Goal: Task Accomplishment & Management: Manage account settings

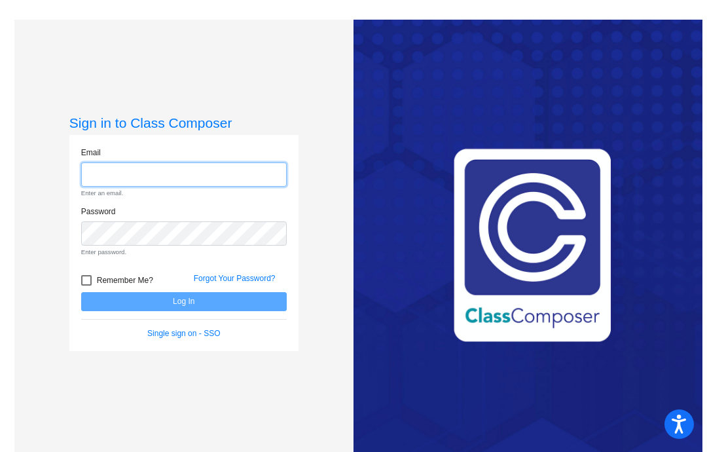
type input "[EMAIL_ADDRESS][DOMAIN_NAME]"
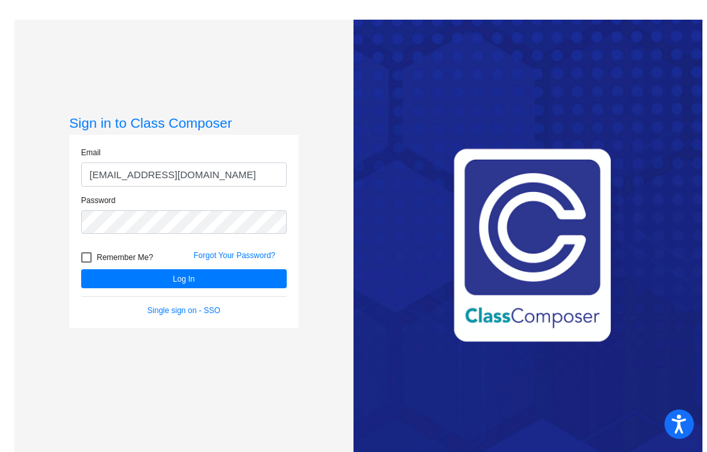
click at [132, 288] on button "Log In" at bounding box center [184, 278] width 206 height 19
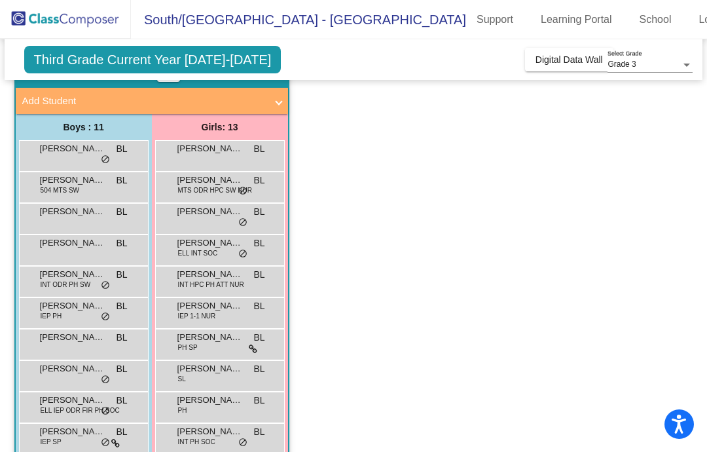
scroll to position [83, 0]
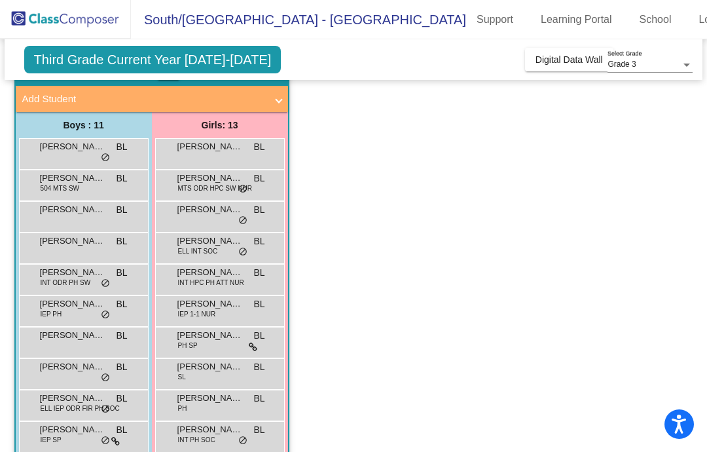
click at [185, 203] on span "[PERSON_NAME]" at bounding box center [209, 209] width 65 height 13
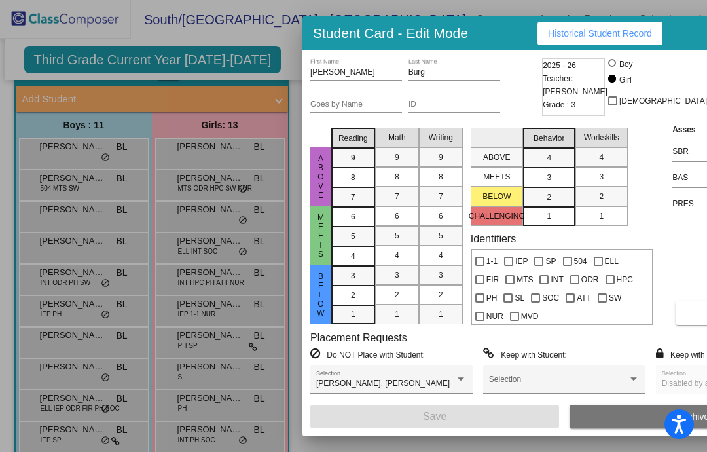
click at [331, 380] on span "[PERSON_NAME], [PERSON_NAME]" at bounding box center [383, 382] width 134 height 9
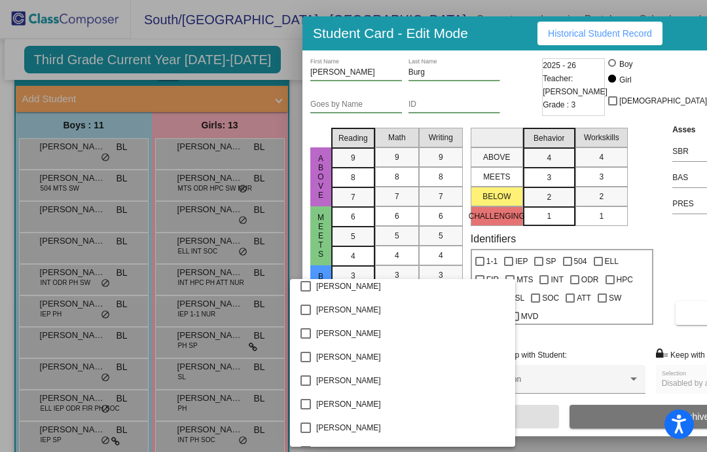
scroll to position [98, 0]
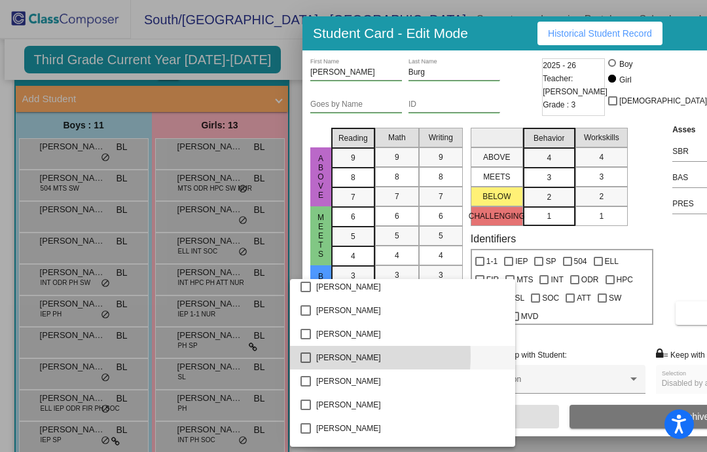
click at [307, 356] on mat-pseudo-checkbox at bounding box center [305, 357] width 10 height 10
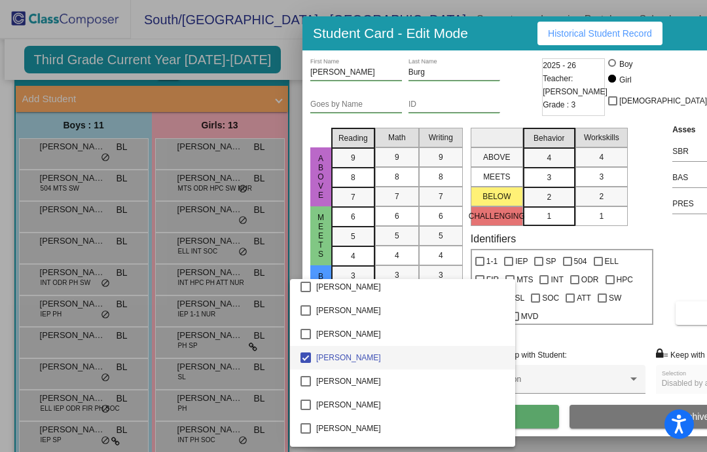
click at [515, 418] on div at bounding box center [353, 226] width 707 height 452
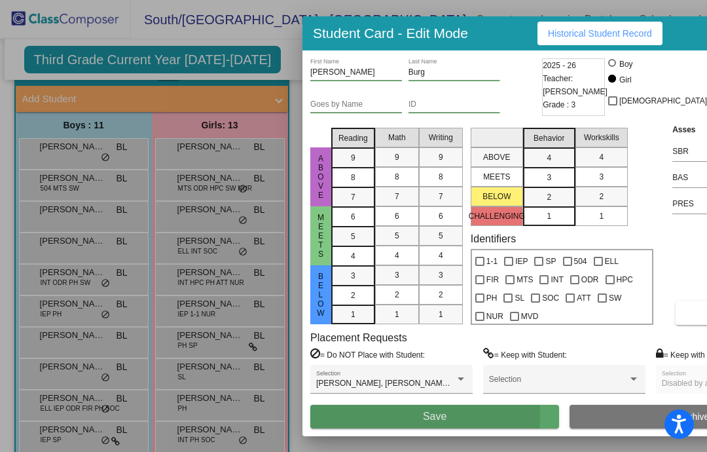
click at [393, 418] on button "Save" at bounding box center [434, 417] width 249 height 24
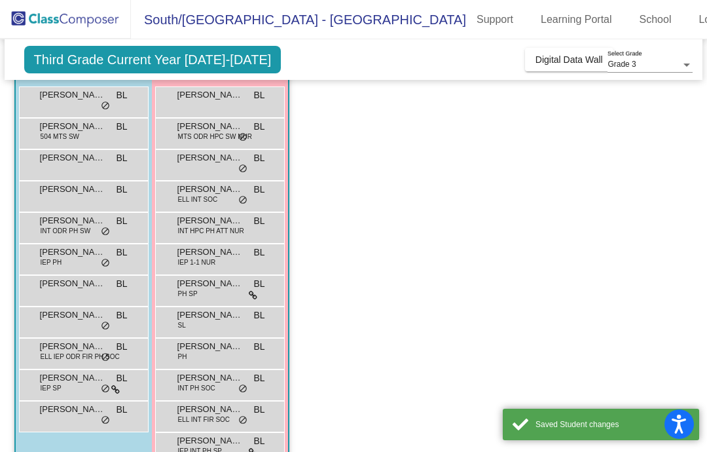
scroll to position [52, 0]
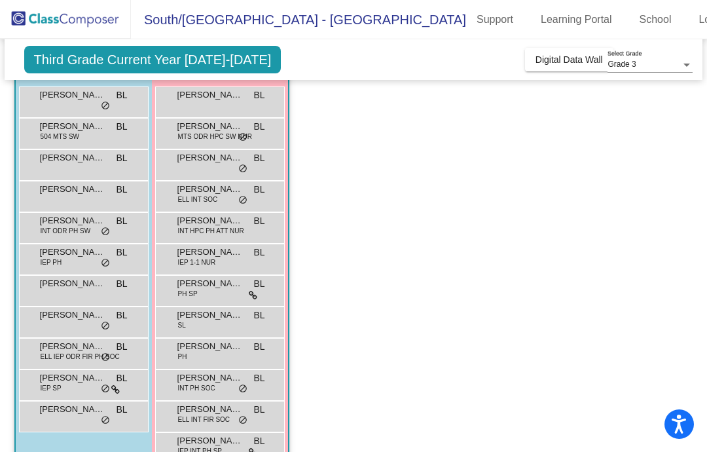
click at [91, 401] on div "Westin [PERSON_NAME] lock do_not_disturb_alt" at bounding box center [82, 414] width 125 height 27
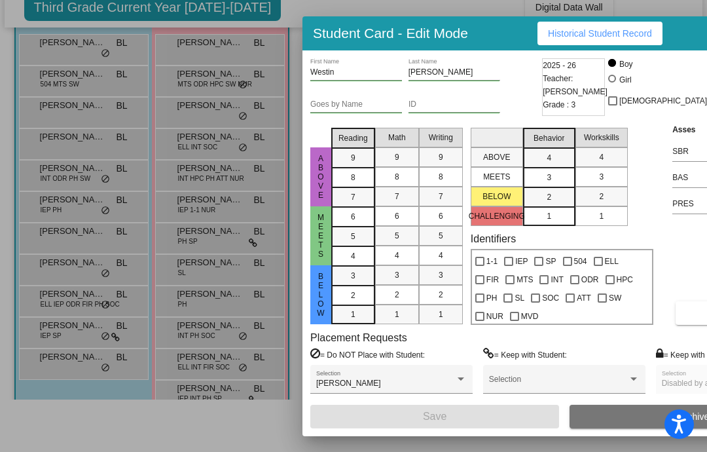
click at [250, 54] on div at bounding box center [353, 226] width 707 height 452
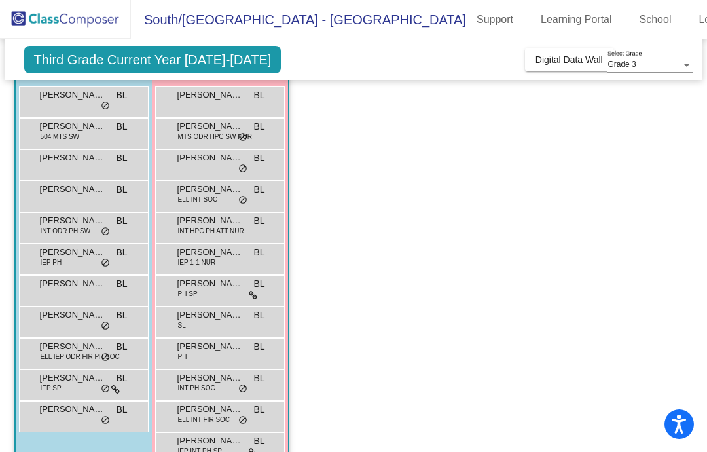
scroll to position [52, 0]
click at [75, 371] on span "[PERSON_NAME]" at bounding box center [72, 377] width 65 height 13
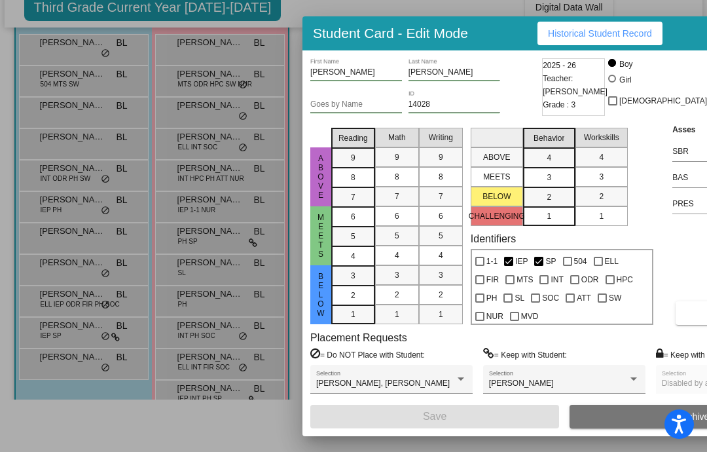
click at [67, 397] on div at bounding box center [353, 226] width 707 height 452
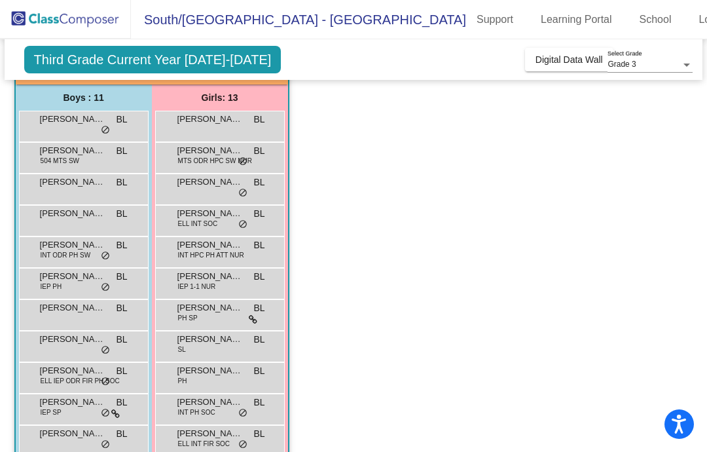
scroll to position [105, 0]
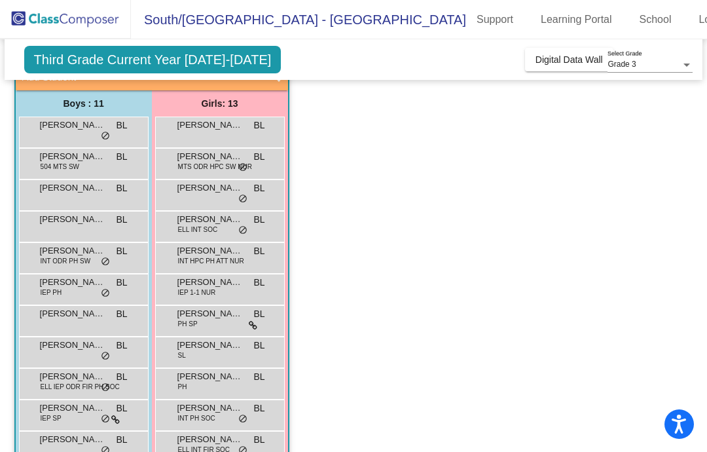
click at [48, 382] on span "ELL IEP ODR FIR PH SOC" at bounding box center [80, 387] width 79 height 10
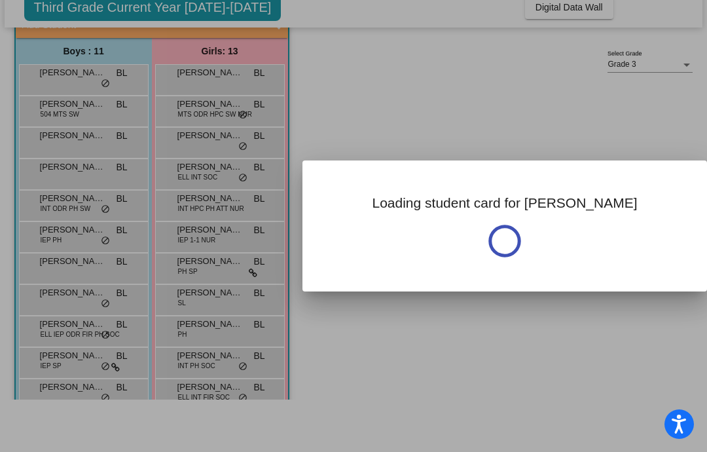
scroll to position [0, 0]
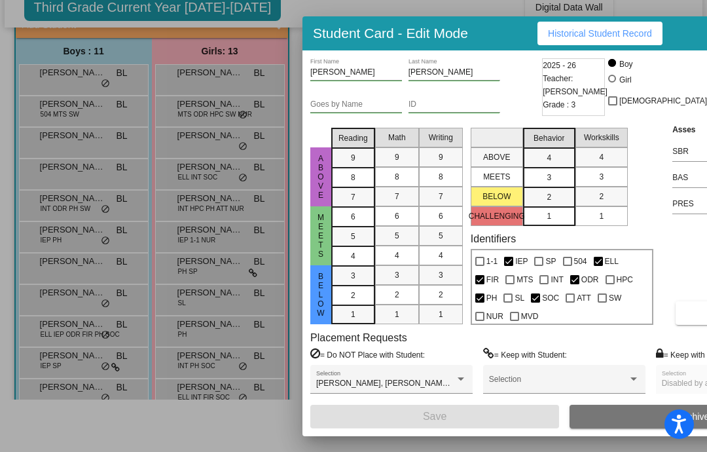
click at [330, 377] on div "[PERSON_NAME], [PERSON_NAME], [PERSON_NAME] [PERSON_NAME], [PERSON_NAME] Select…" at bounding box center [391, 382] width 151 height 24
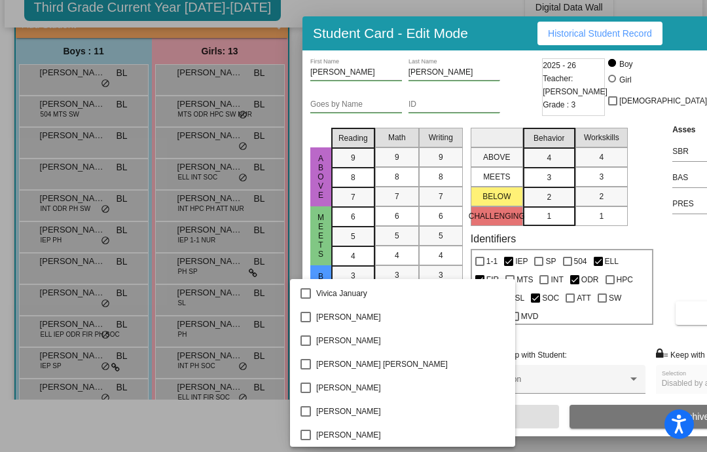
scroll to position [3344, 0]
click at [64, 420] on div at bounding box center [353, 226] width 707 height 452
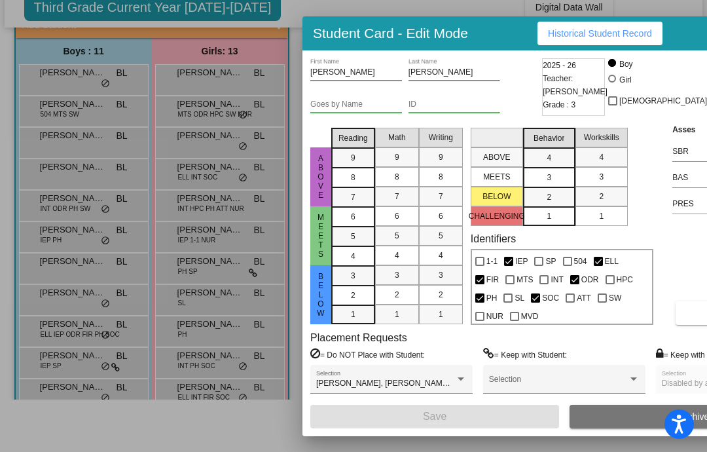
click at [63, 439] on div at bounding box center [353, 226] width 707 height 452
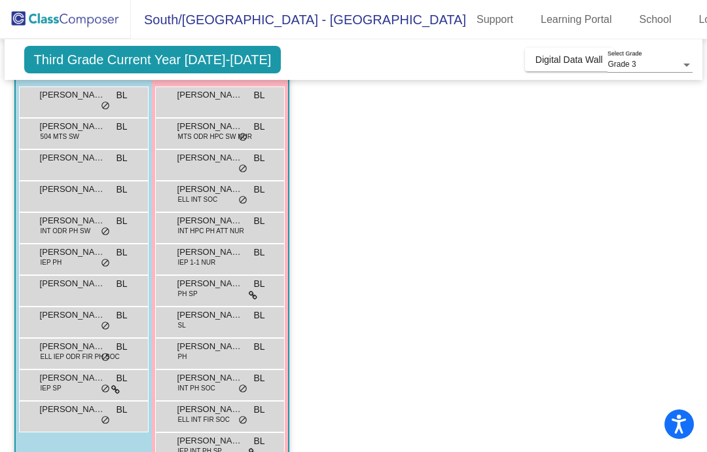
scroll to position [135, 0]
click at [200, 194] on span "ELL INT SOC" at bounding box center [198, 199] width 40 height 10
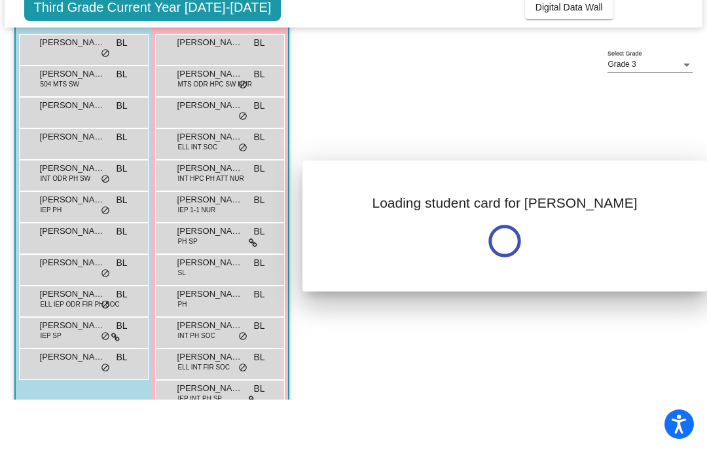
scroll to position [0, 0]
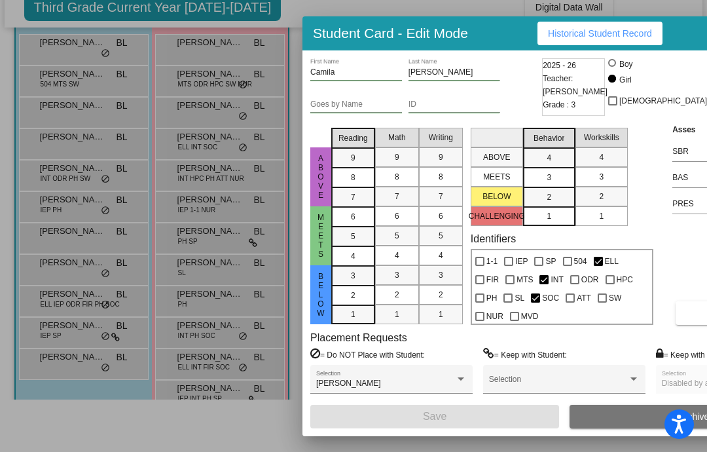
click at [94, 396] on div at bounding box center [353, 226] width 707 height 452
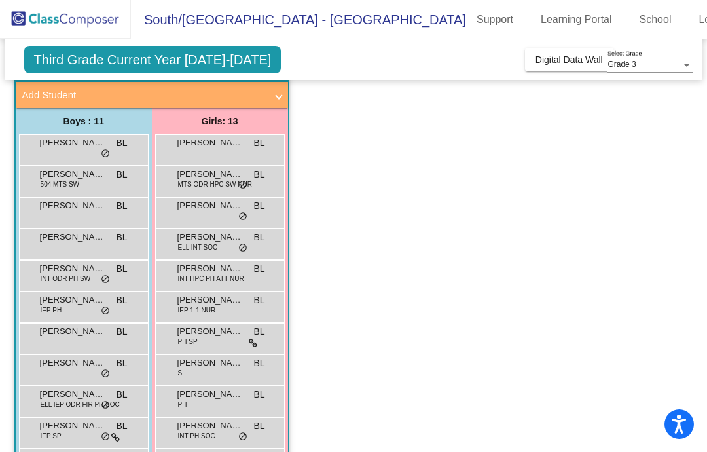
scroll to position [79, 0]
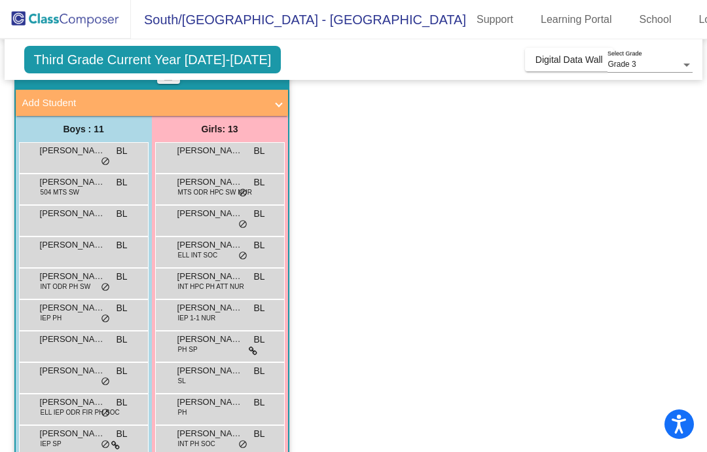
click at [187, 187] on span "MTS ODR HPC SW NUR" at bounding box center [215, 192] width 74 height 10
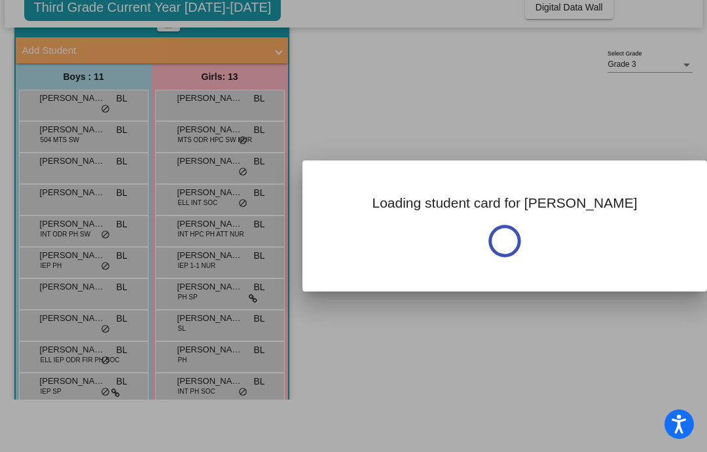
scroll to position [0, 0]
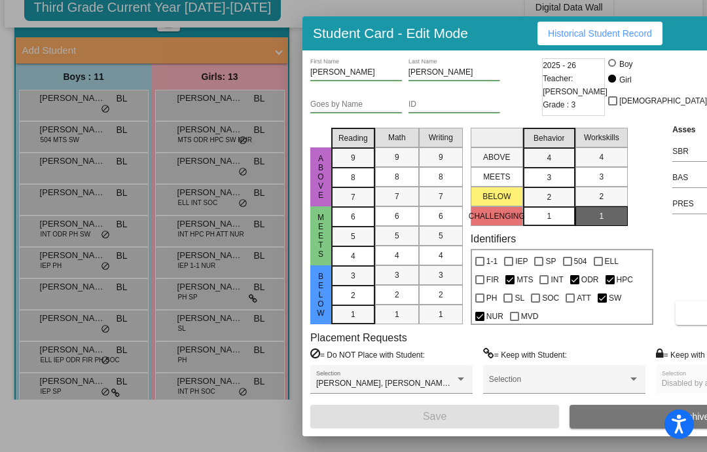
click at [119, 421] on div at bounding box center [353, 226] width 707 height 452
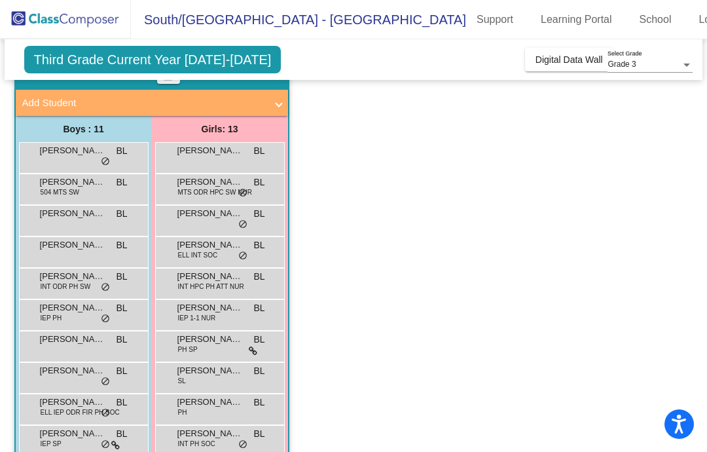
scroll to position [52, 0]
click at [191, 187] on span "MTS ODR HPC SW NUR" at bounding box center [215, 192] width 74 height 10
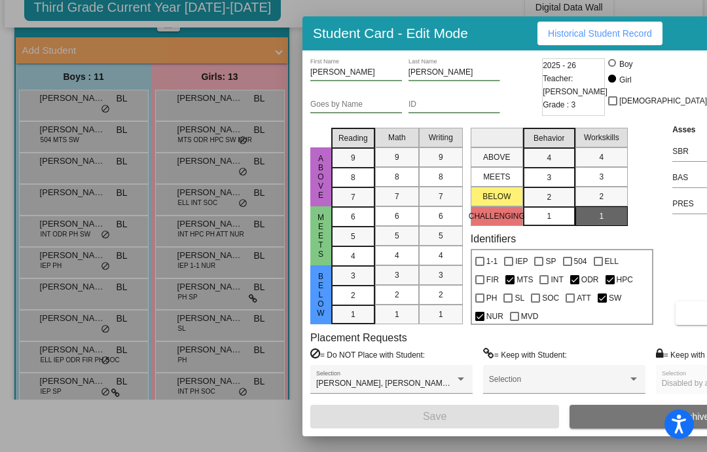
click at [373, 380] on span "[PERSON_NAME], [PERSON_NAME], [PERSON_NAME], [PERSON_NAME]" at bounding box center [452, 382] width 272 height 9
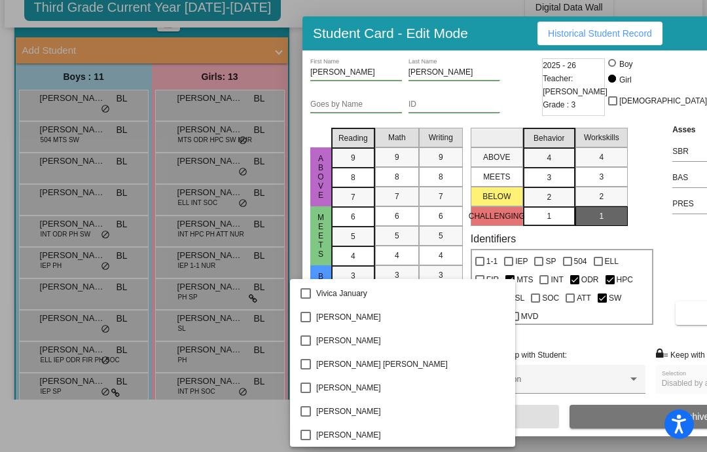
scroll to position [3344, 0]
click at [57, 407] on div at bounding box center [353, 226] width 707 height 452
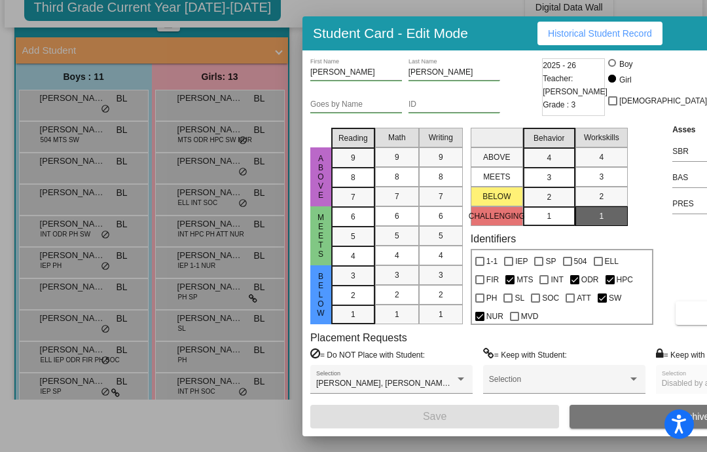
click at [80, 447] on div at bounding box center [353, 226] width 707 height 452
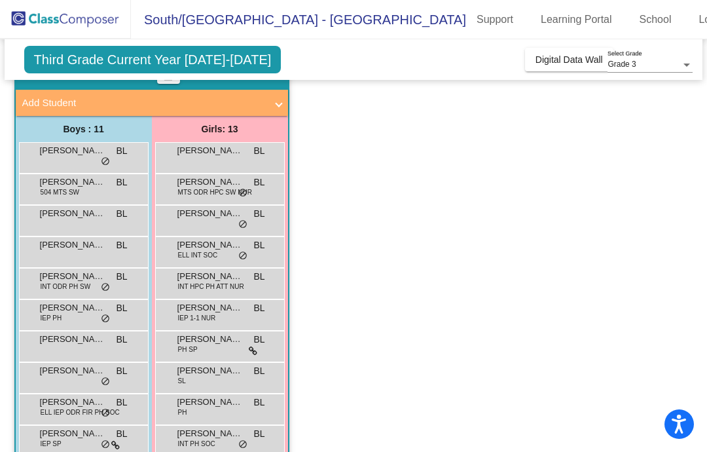
scroll to position [52, 0]
click at [50, 447] on div "Boys : 11 [PERSON_NAME] [PERSON_NAME] lock do_not_disturb_alt [PERSON_NAME] 504…" at bounding box center [84, 336] width 136 height 441
click at [70, 448] on div "Boys : 11 [PERSON_NAME] [PERSON_NAME] lock do_not_disturb_alt [PERSON_NAME] 504…" at bounding box center [84, 336] width 136 height 441
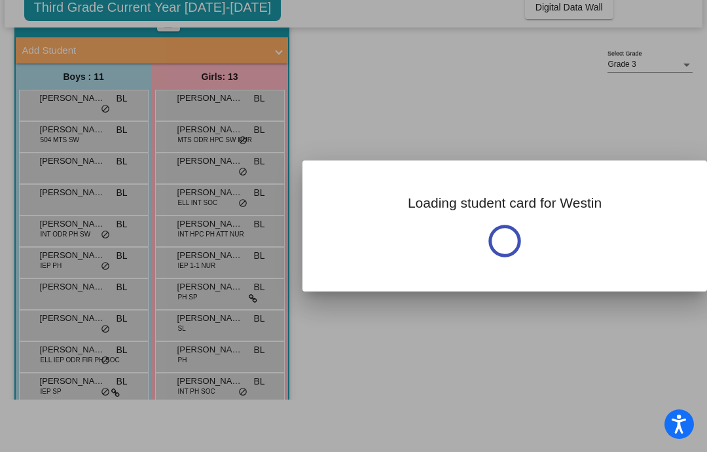
scroll to position [0, 0]
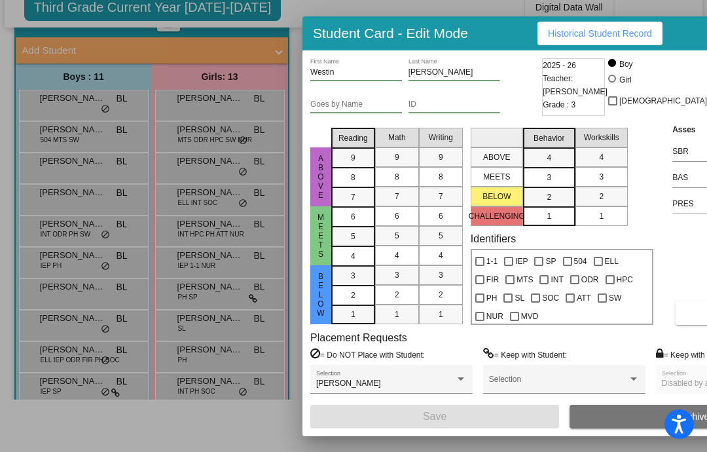
click at [92, 446] on div at bounding box center [353, 226] width 707 height 452
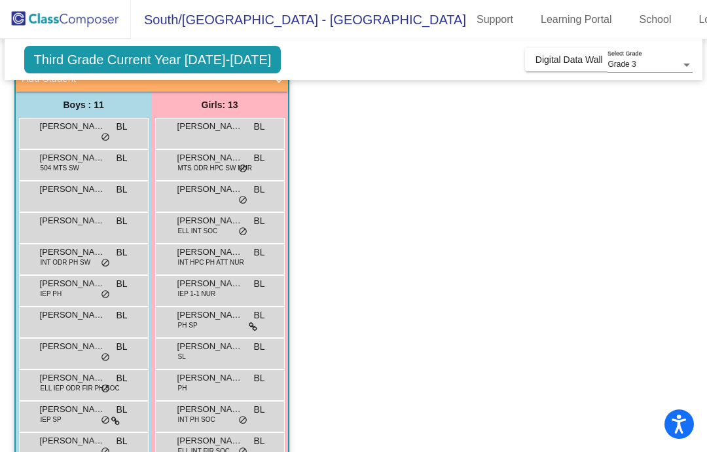
scroll to position [103, 0]
click at [71, 426] on div "Boys : 11 [PERSON_NAME] [PERSON_NAME] lock do_not_disturb_alt [PERSON_NAME] 504…" at bounding box center [84, 312] width 136 height 441
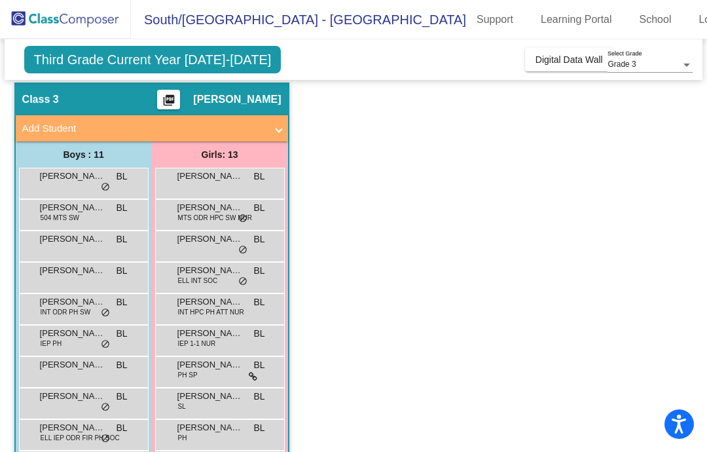
scroll to position [51, 0]
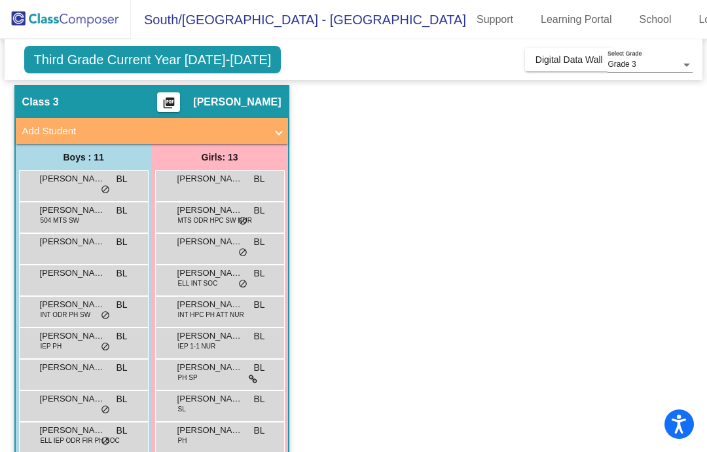
click at [53, 341] on span "IEP PH" at bounding box center [52, 346] width 22 height 10
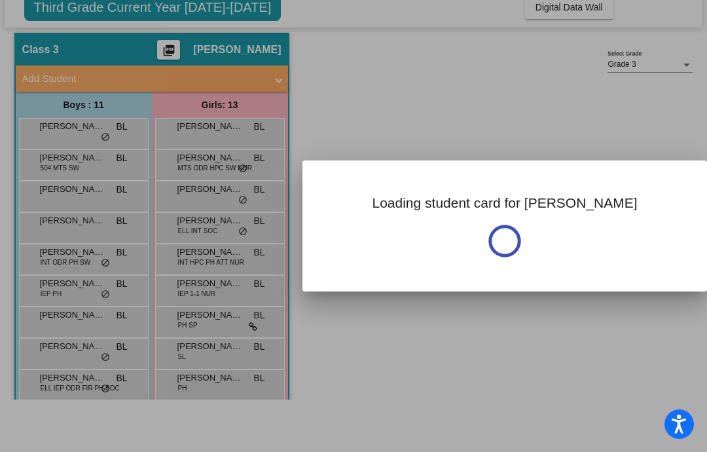
scroll to position [0, 0]
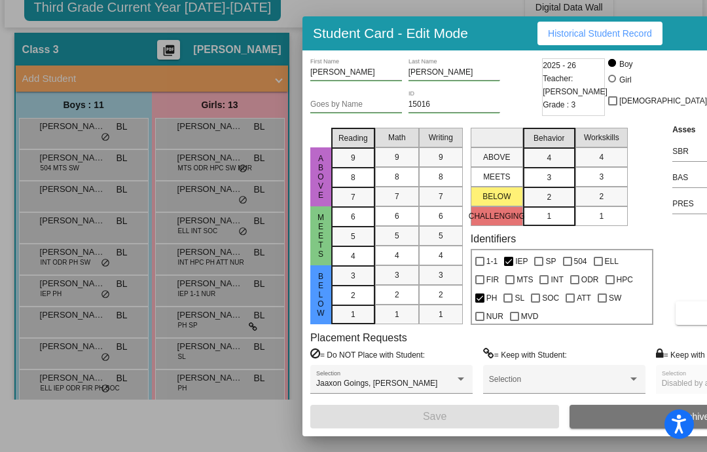
click at [203, 209] on div at bounding box center [353, 226] width 707 height 452
